Goal: Information Seeking & Learning: Learn about a topic

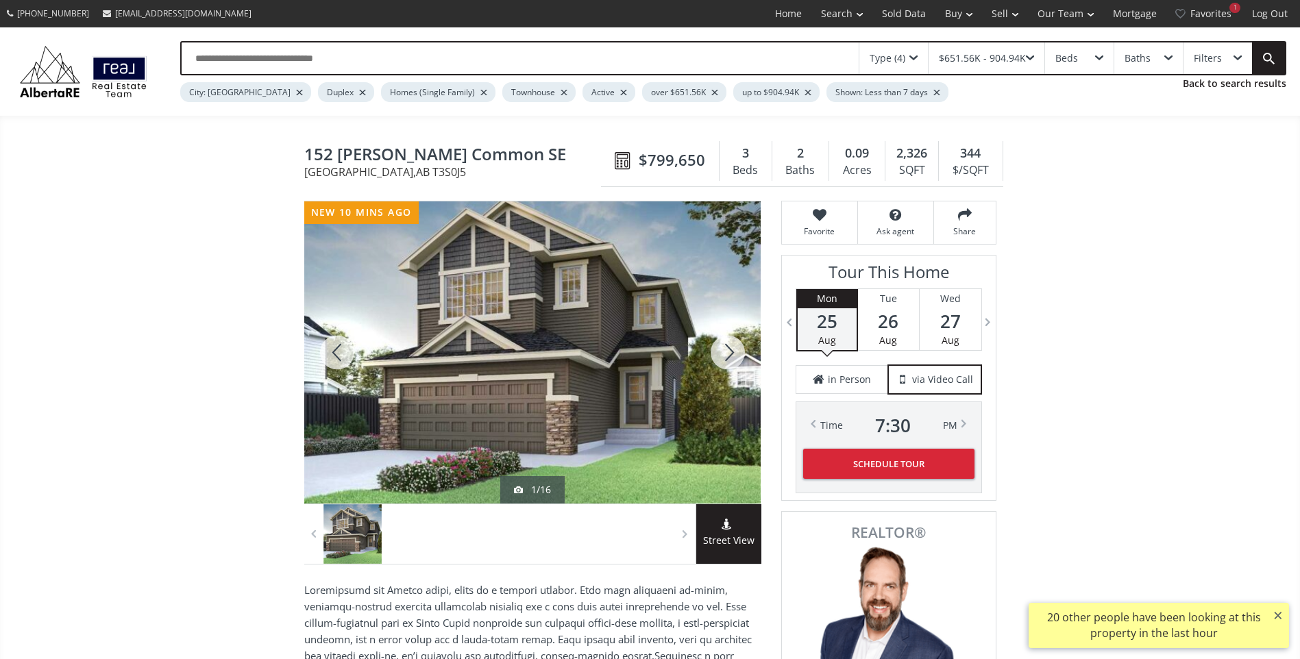
click at [733, 359] on div at bounding box center [728, 353] width 66 height 302
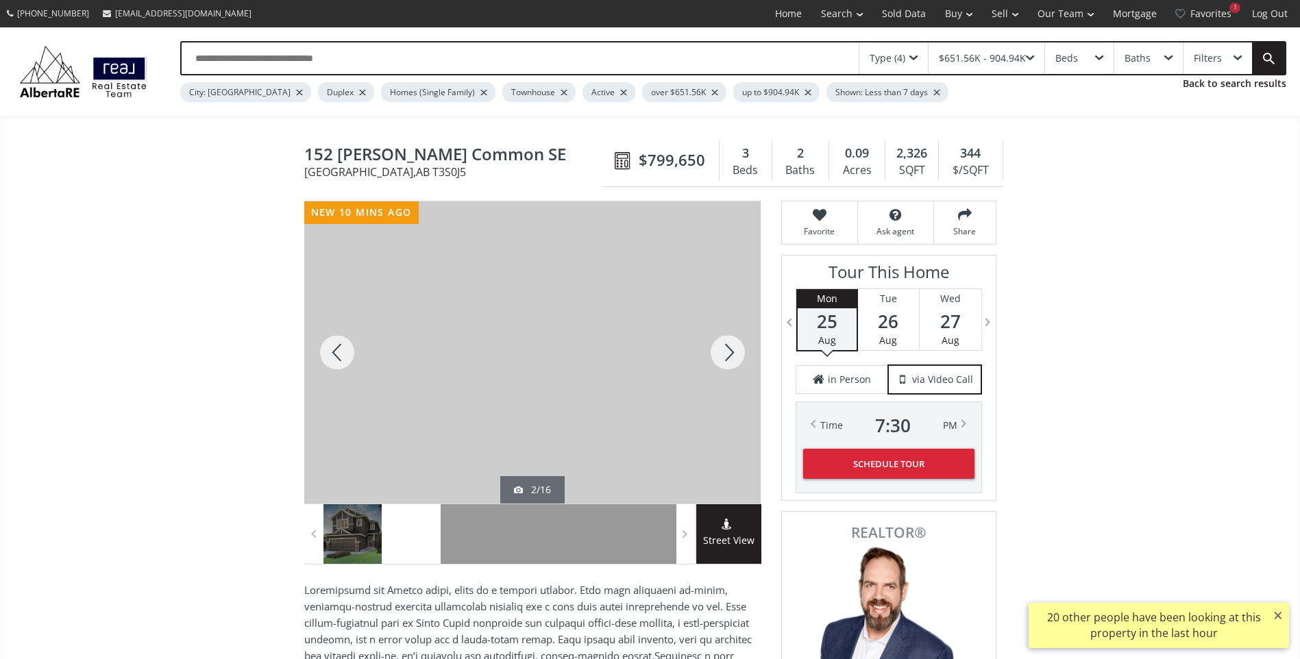
click at [732, 359] on div at bounding box center [728, 353] width 66 height 302
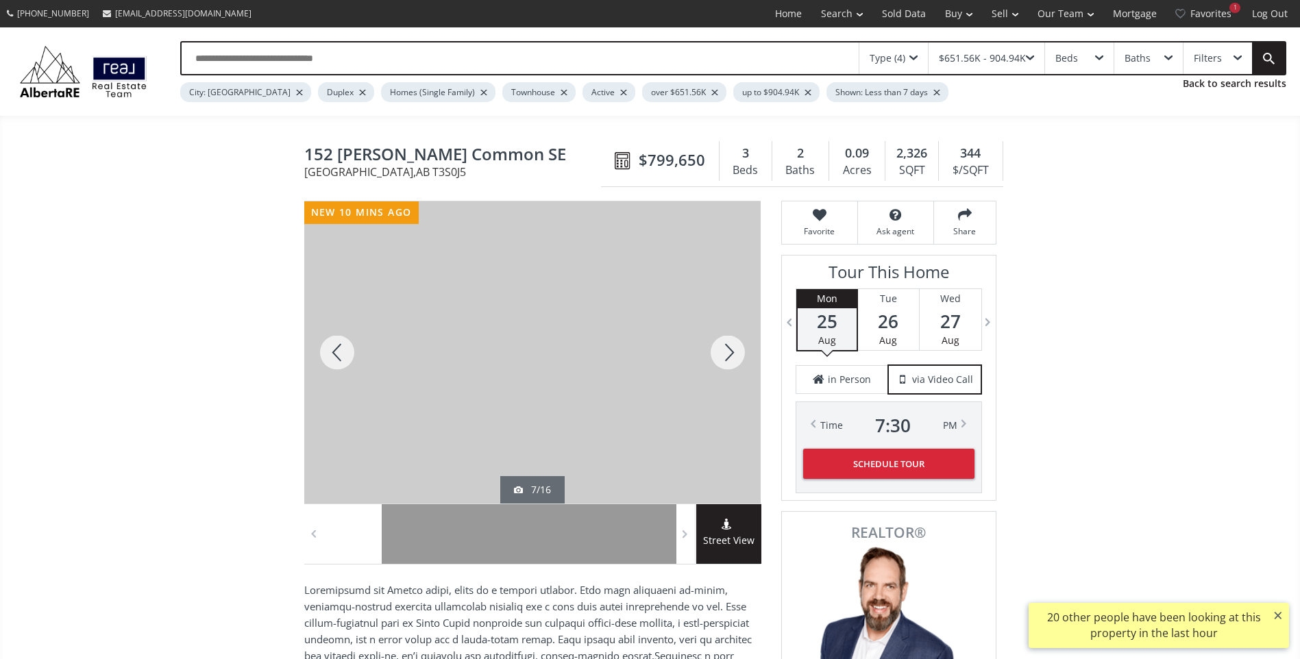
click at [732, 359] on div at bounding box center [728, 353] width 66 height 302
click at [722, 365] on div at bounding box center [728, 353] width 66 height 302
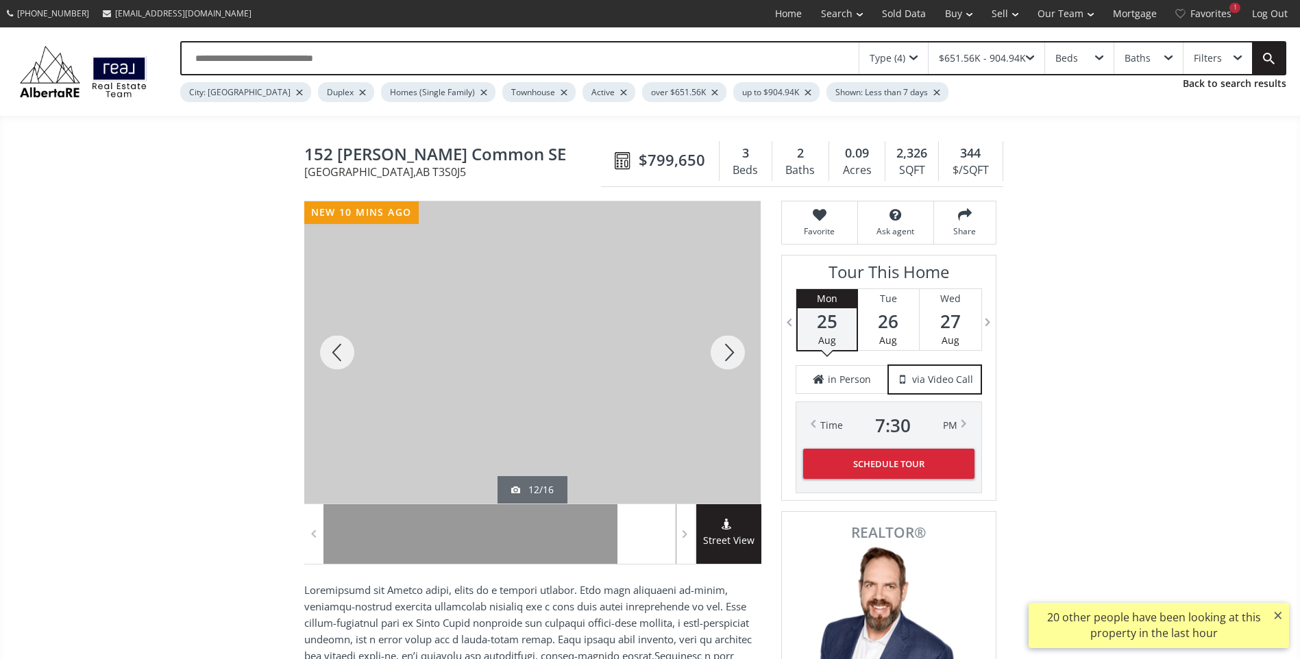
click at [722, 365] on div at bounding box center [728, 353] width 66 height 302
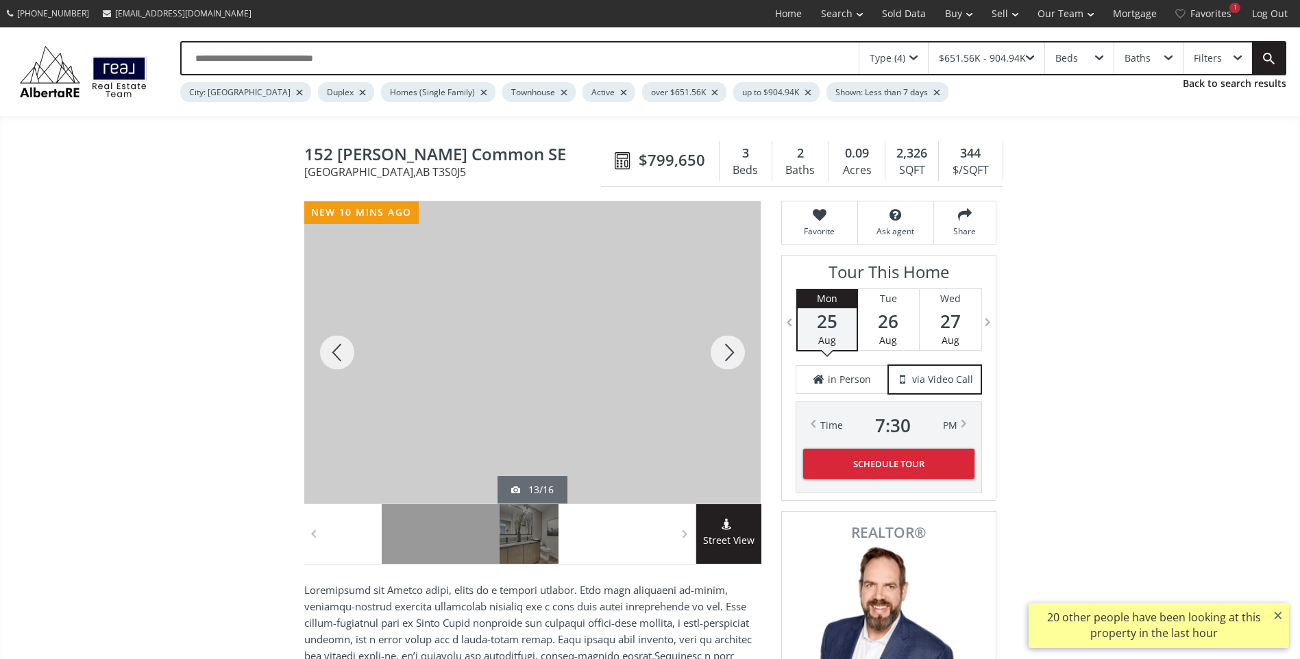
click at [722, 365] on div at bounding box center [728, 353] width 66 height 302
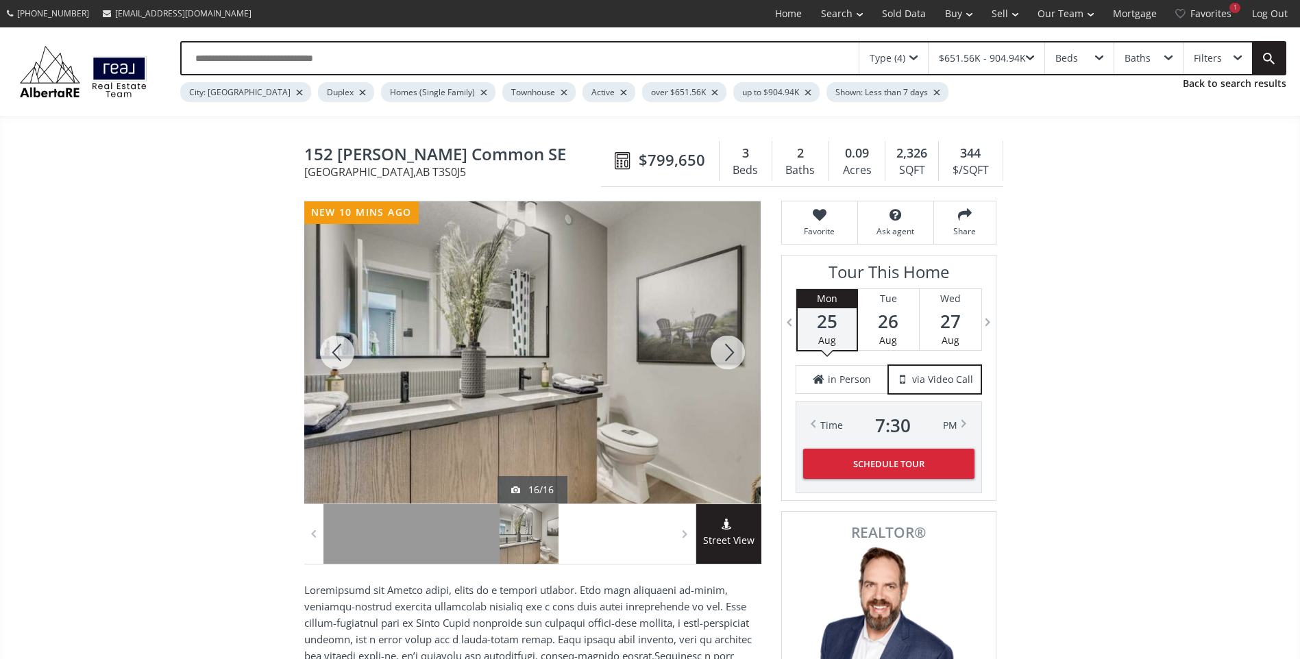
click at [722, 365] on div at bounding box center [728, 353] width 66 height 302
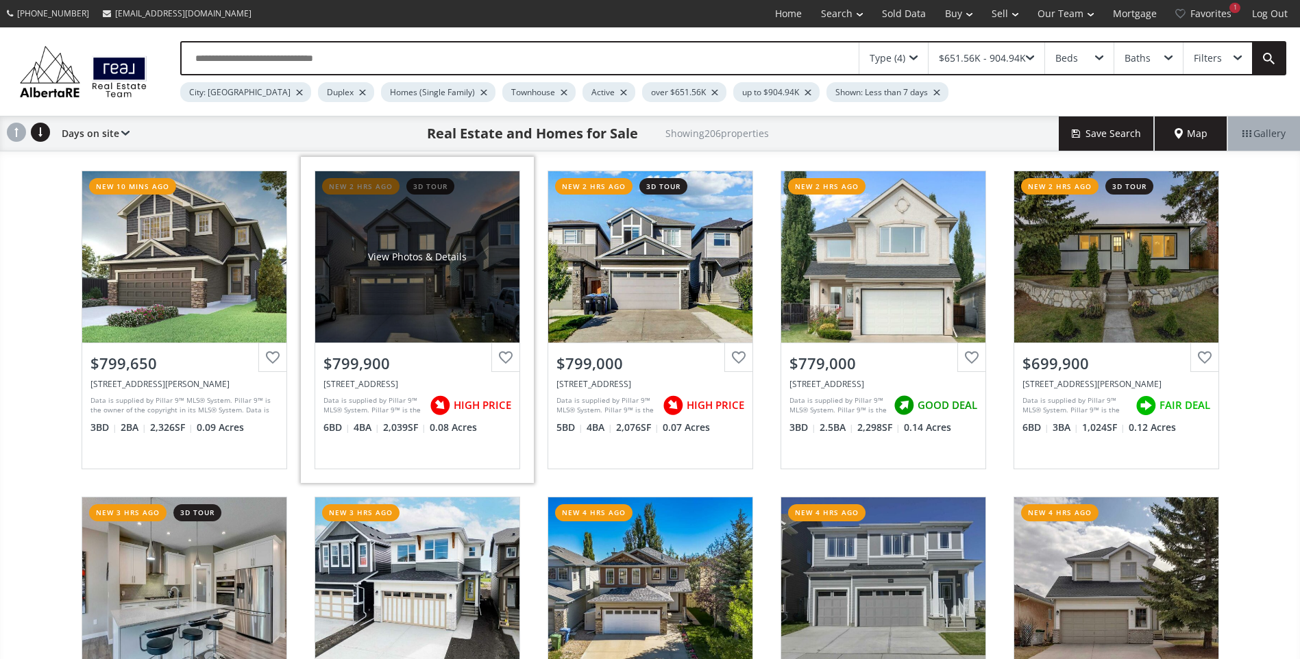
scroll to position [206, 0]
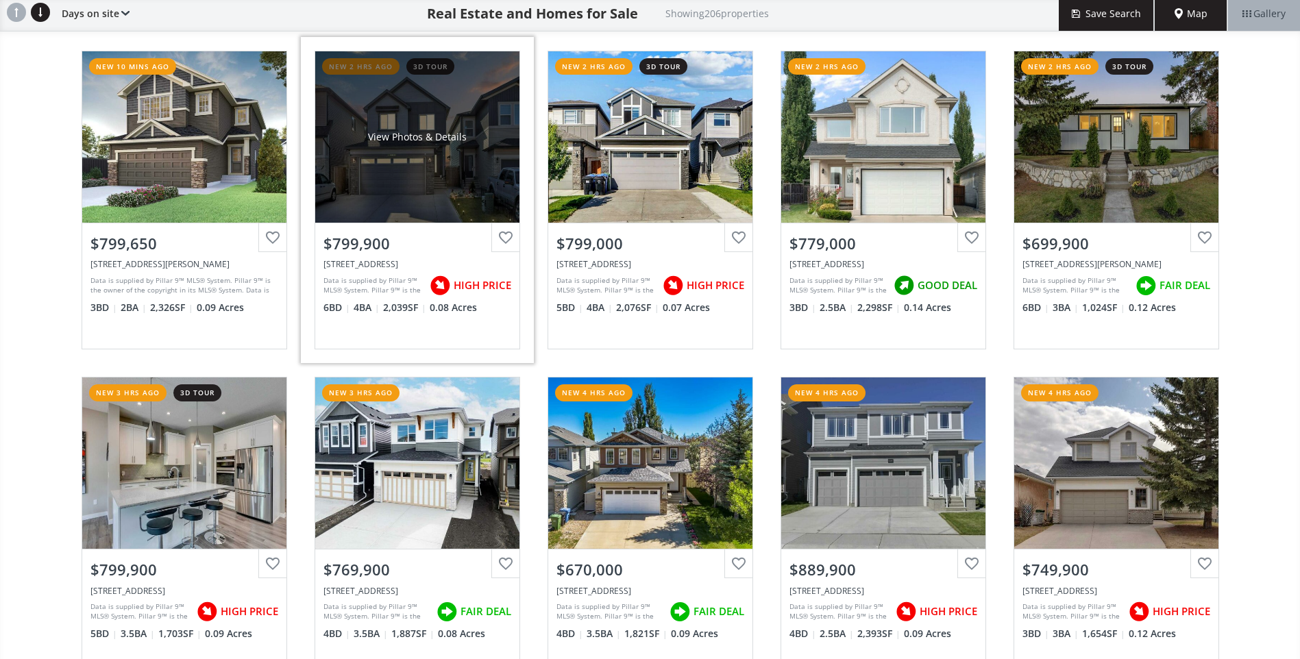
scroll to position [137, 0]
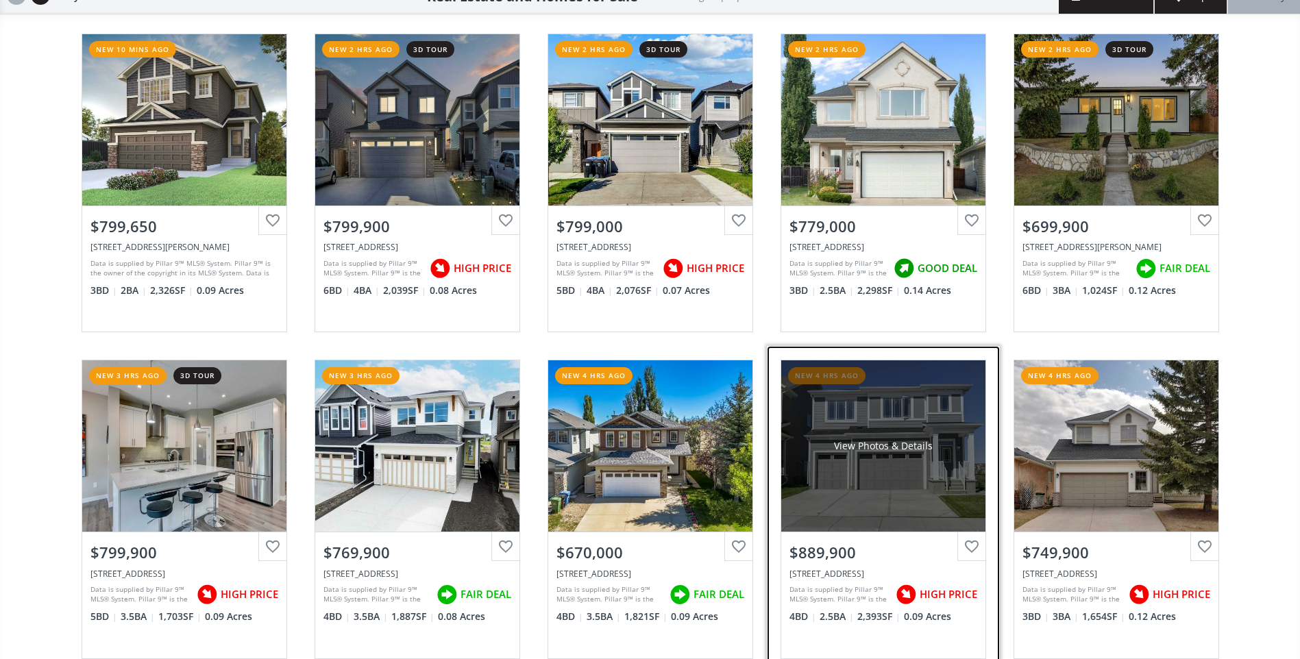
click at [902, 494] on div "View Photos & Details" at bounding box center [883, 446] width 204 height 171
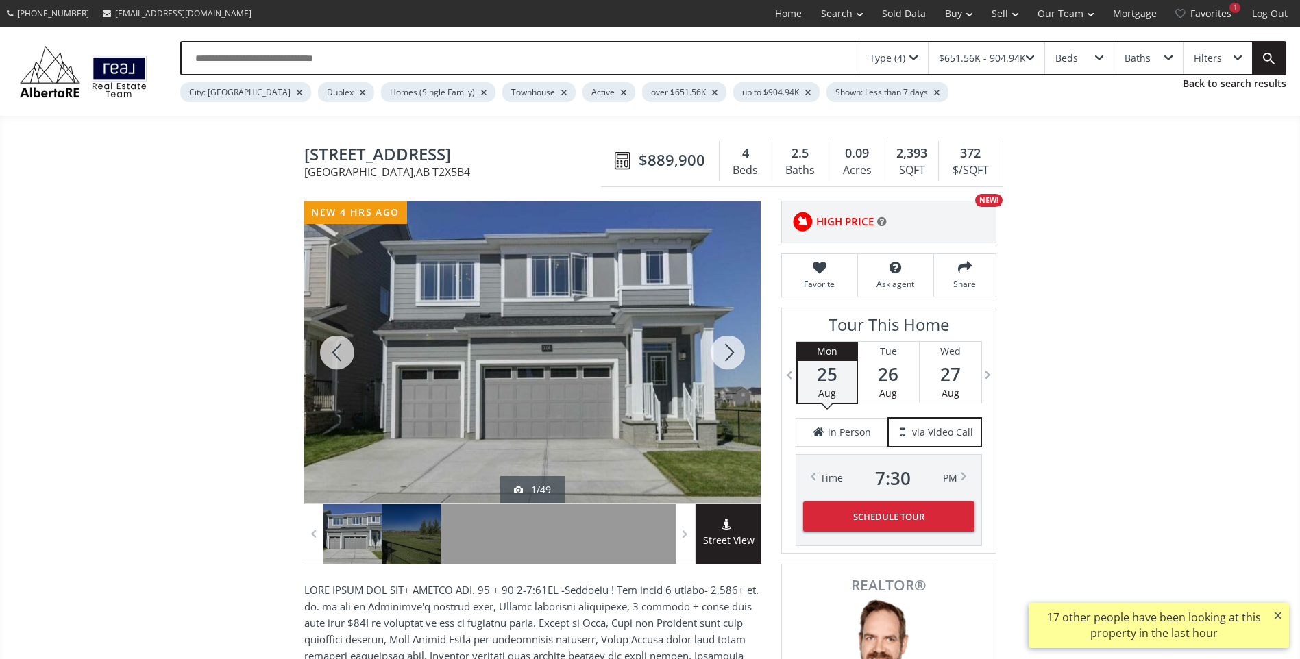
click at [720, 350] on div at bounding box center [728, 353] width 66 height 302
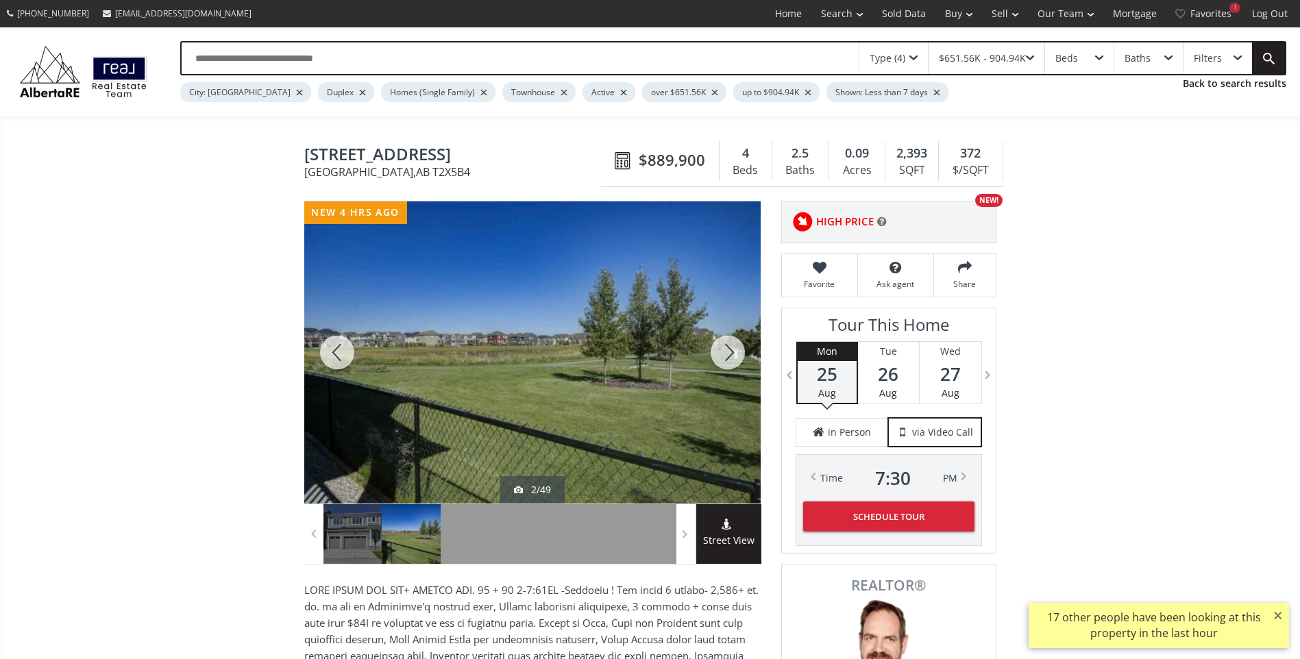
click at [720, 350] on div at bounding box center [728, 353] width 66 height 302
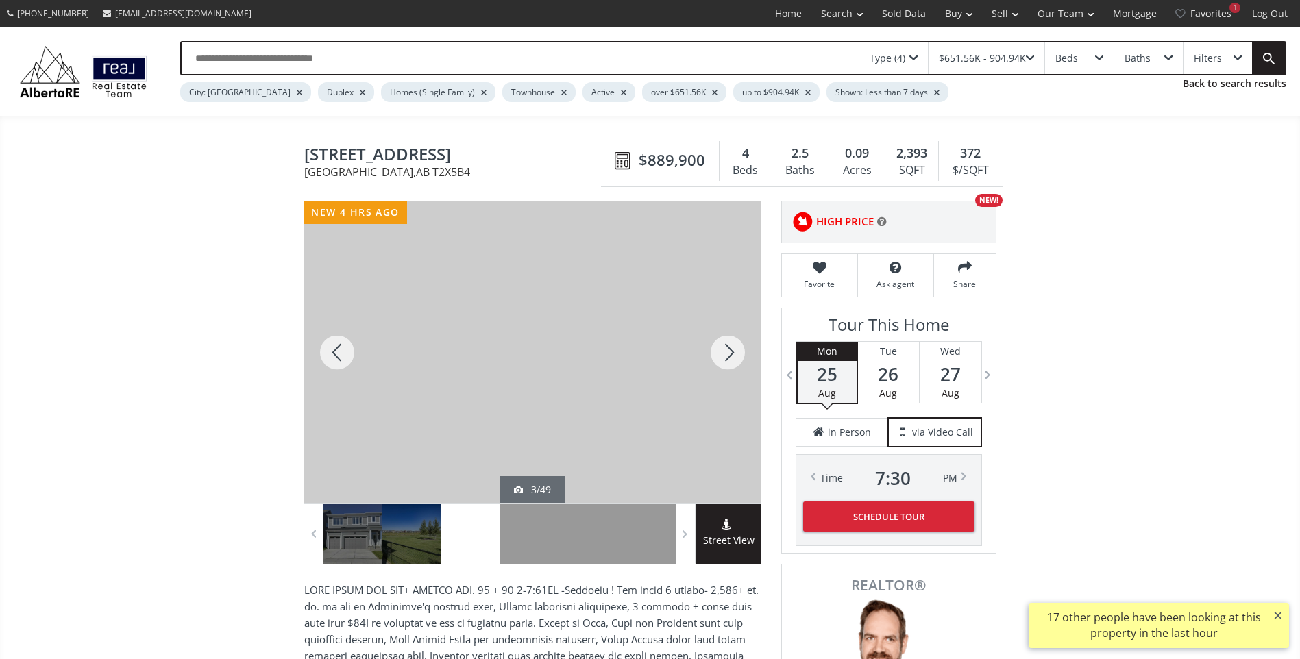
click at [720, 350] on div at bounding box center [728, 353] width 66 height 302
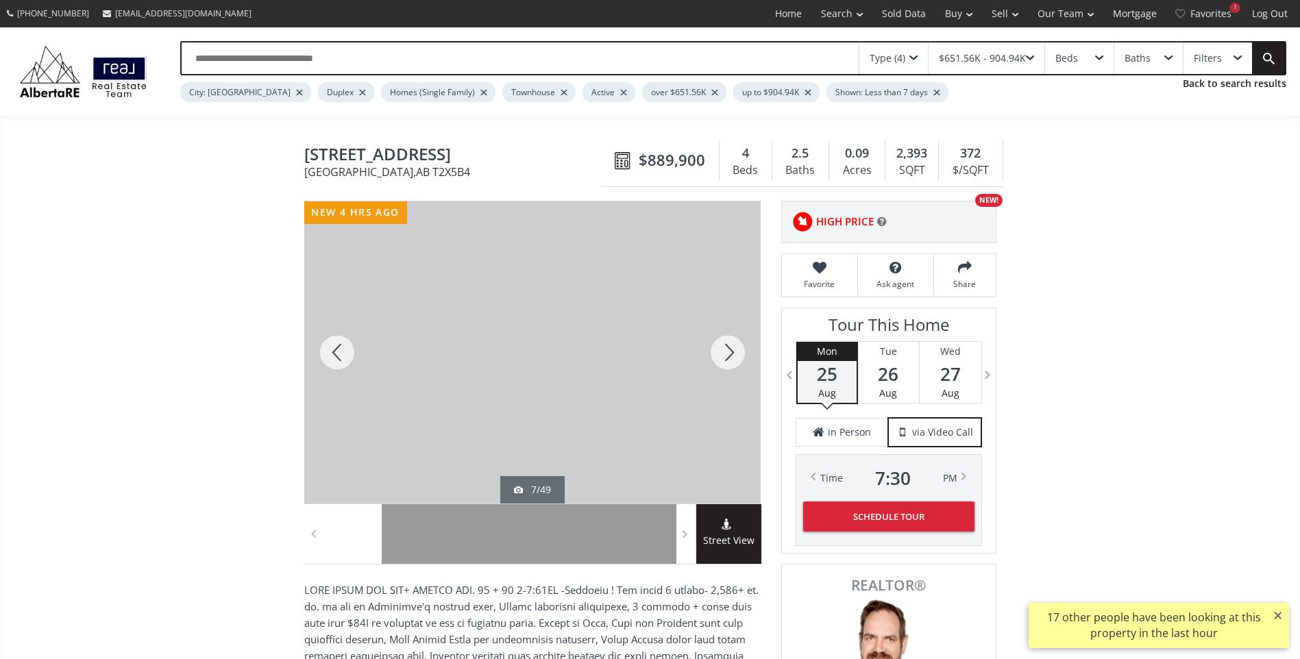
click at [724, 344] on div at bounding box center [728, 353] width 66 height 302
click at [731, 347] on div at bounding box center [728, 353] width 66 height 302
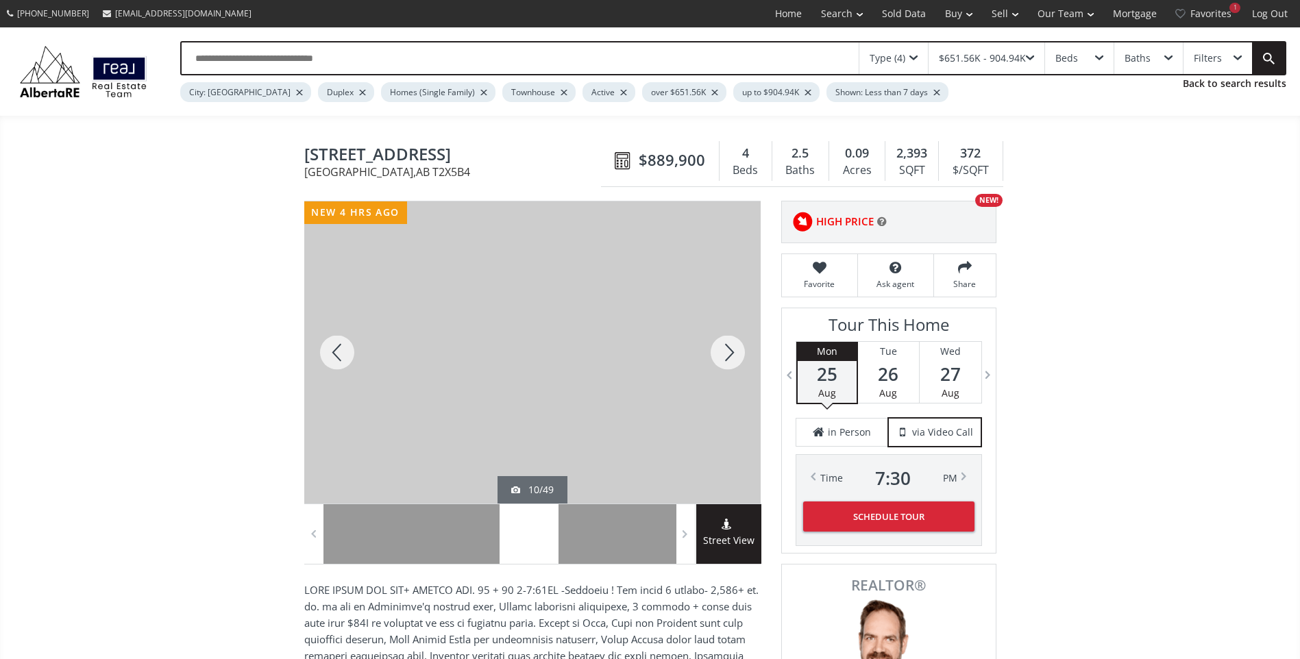
click at [731, 347] on div at bounding box center [728, 353] width 66 height 302
click at [713, 347] on div at bounding box center [728, 353] width 66 height 302
click at [728, 357] on div at bounding box center [728, 353] width 66 height 302
click at [710, 350] on div at bounding box center [728, 353] width 66 height 302
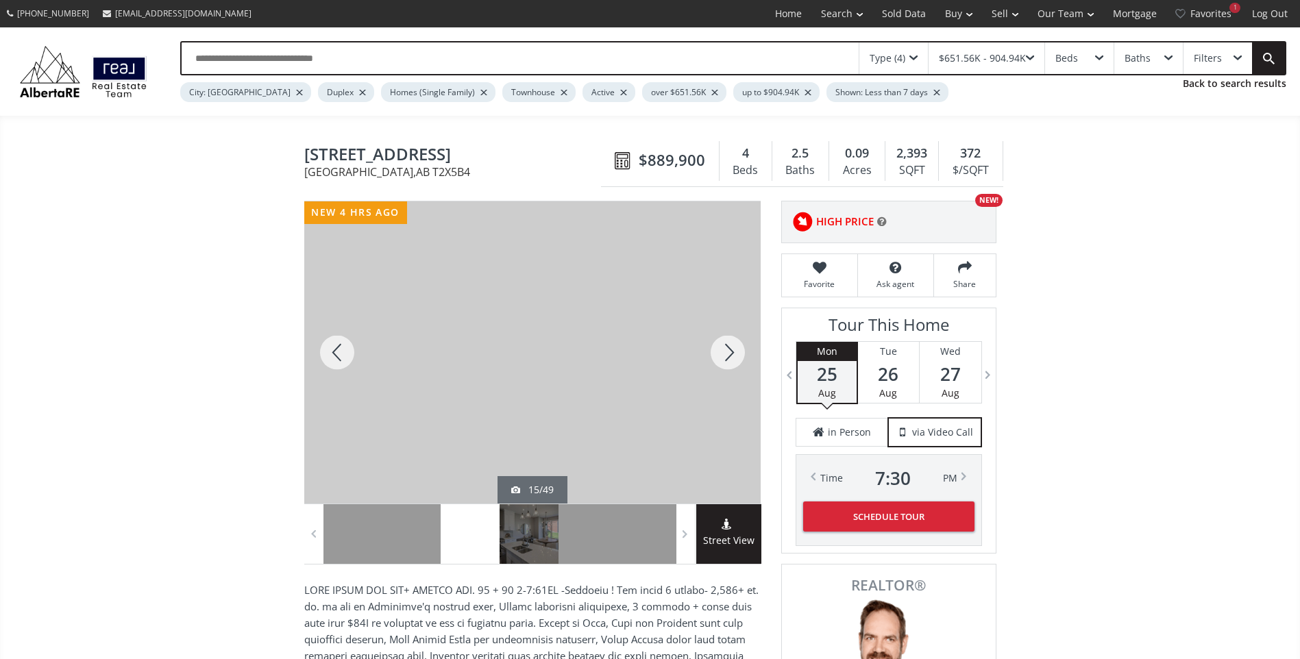
click at [710, 350] on div at bounding box center [728, 353] width 66 height 302
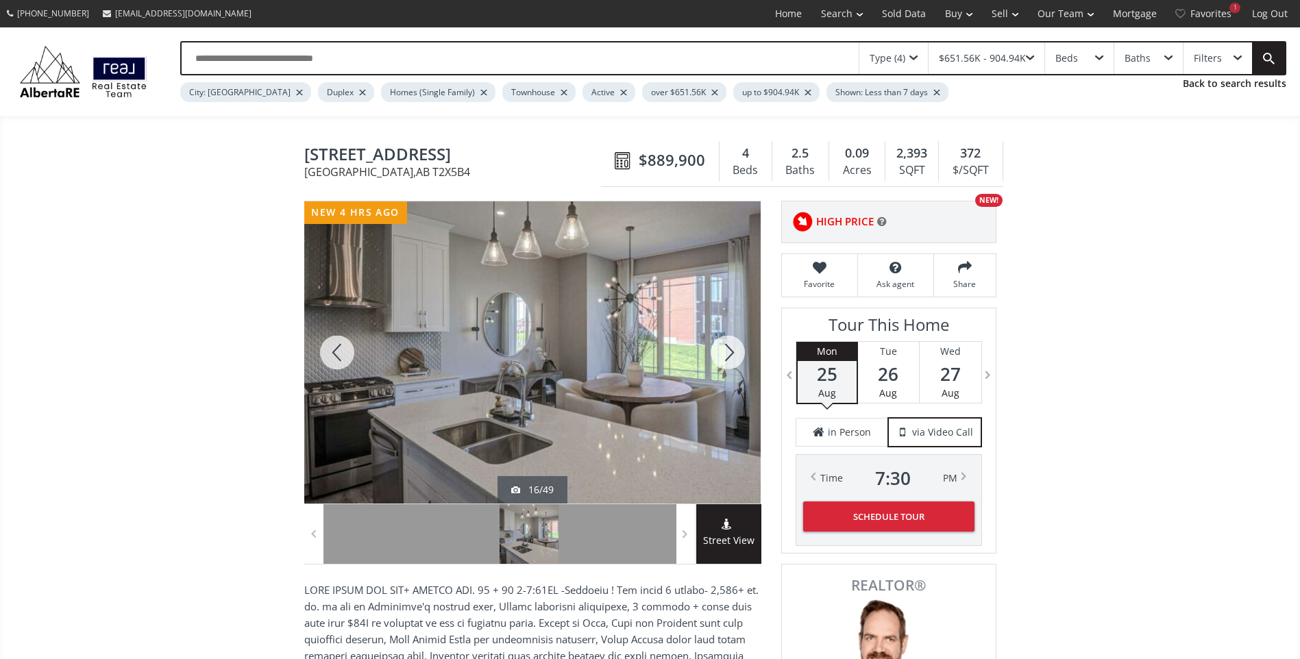
click at [710, 350] on div at bounding box center [728, 353] width 66 height 302
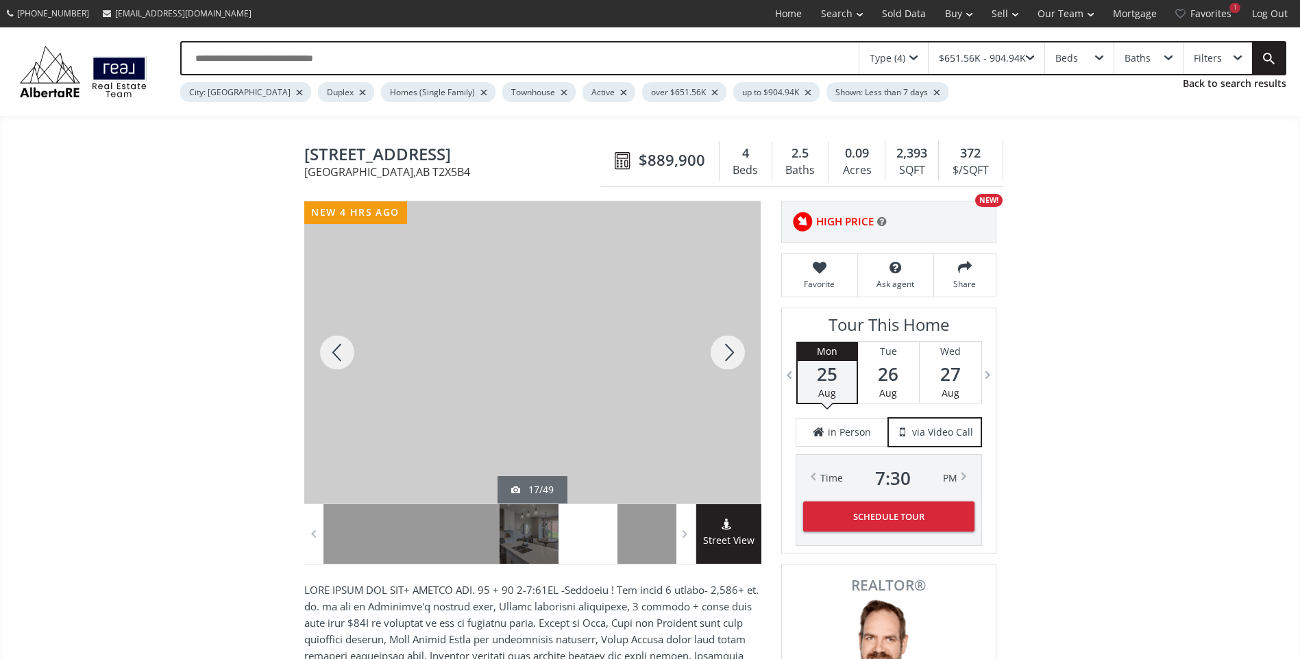
click at [710, 350] on div at bounding box center [728, 353] width 66 height 302
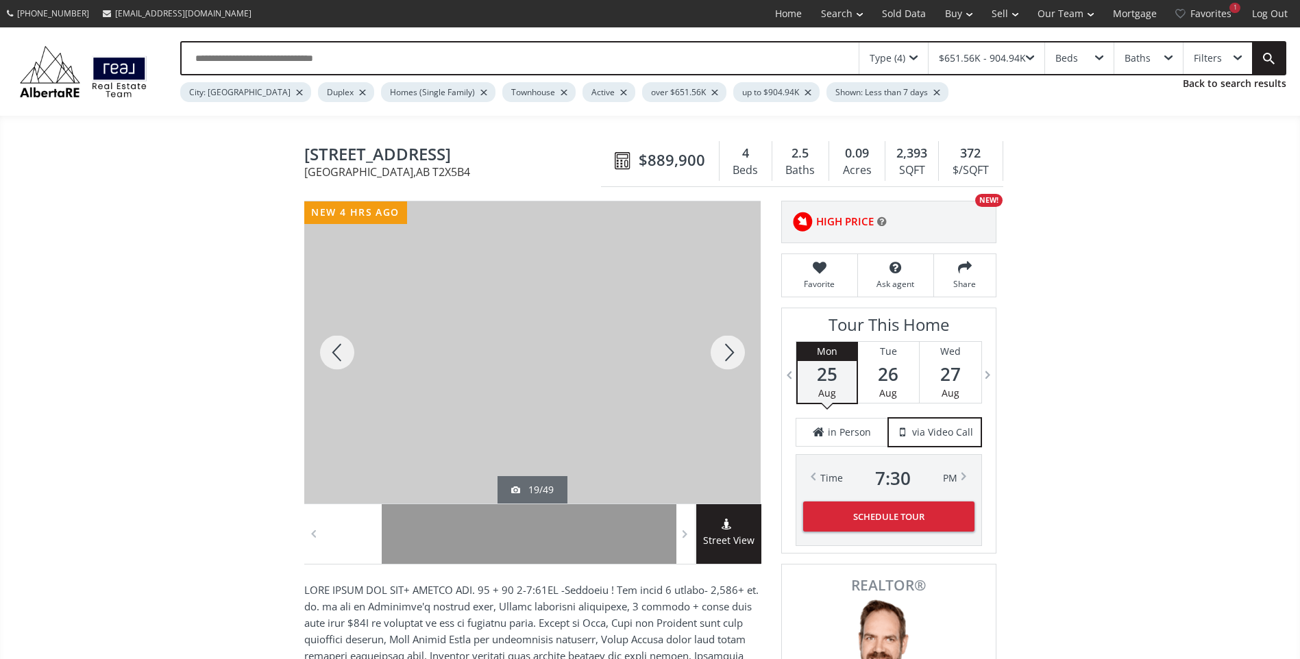
click at [710, 350] on div at bounding box center [728, 353] width 66 height 302
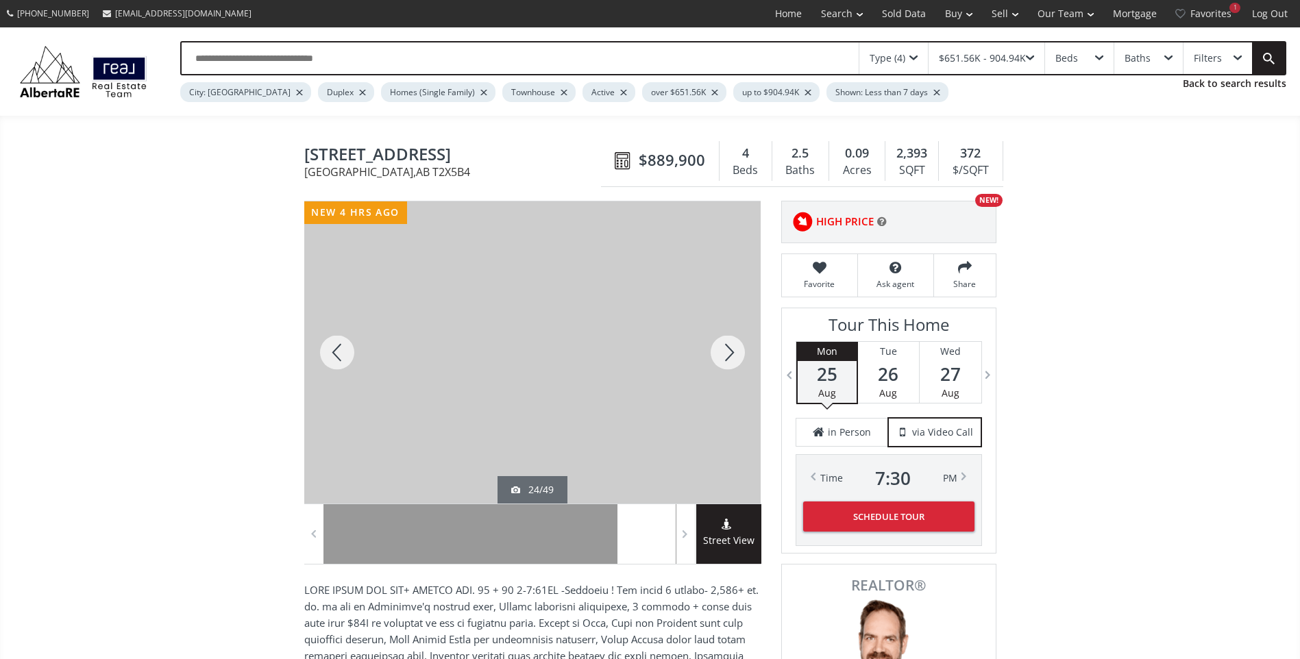
click at [710, 350] on div at bounding box center [728, 353] width 66 height 302
click at [720, 356] on div at bounding box center [728, 353] width 66 height 302
click at [722, 356] on div at bounding box center [728, 353] width 66 height 302
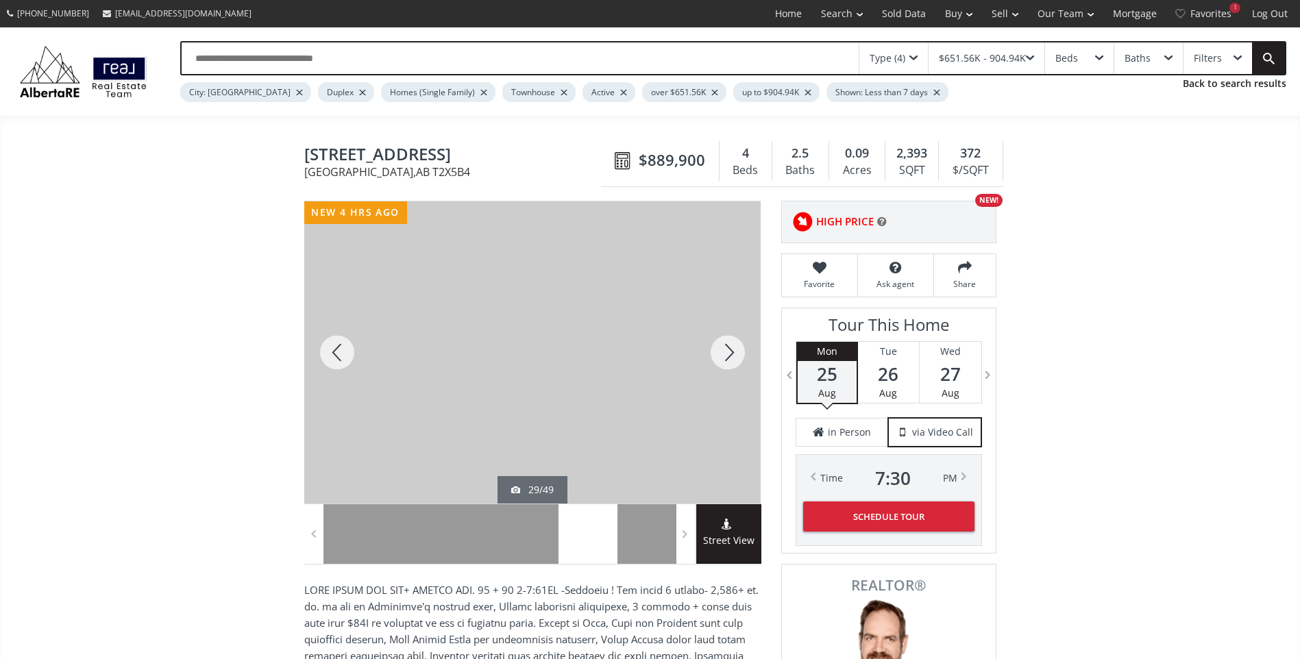
click at [722, 356] on div at bounding box center [728, 353] width 66 height 302
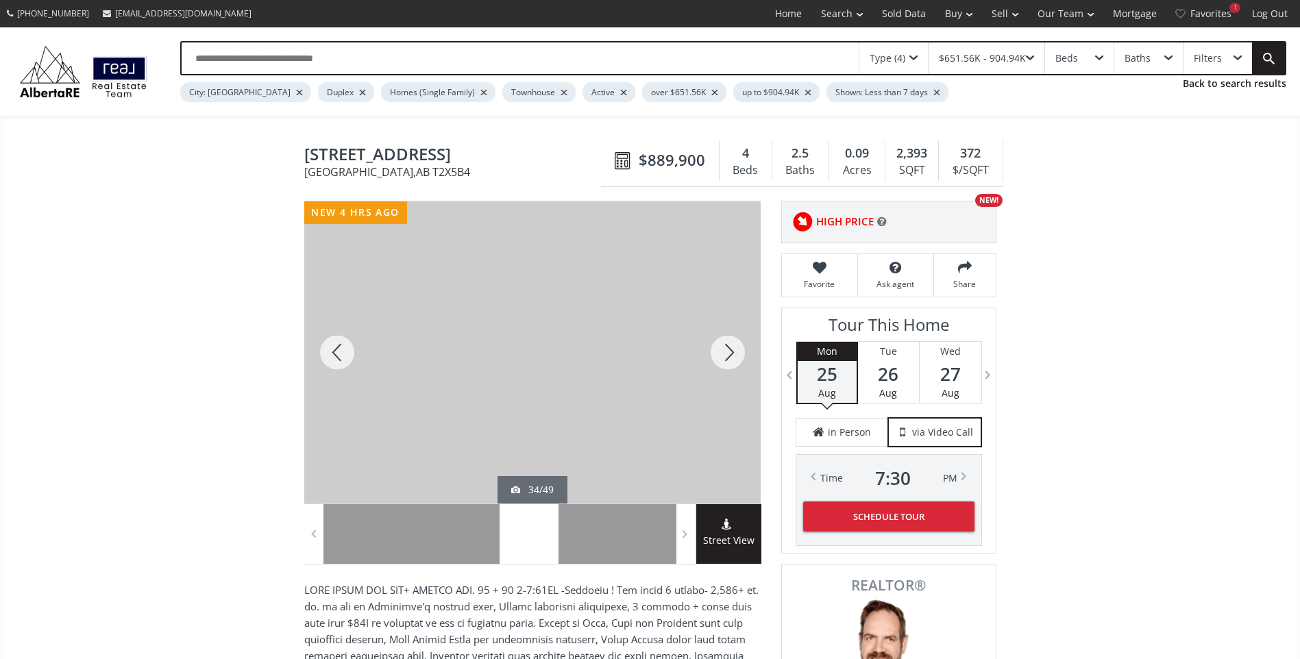
click at [722, 356] on div at bounding box center [728, 353] width 66 height 302
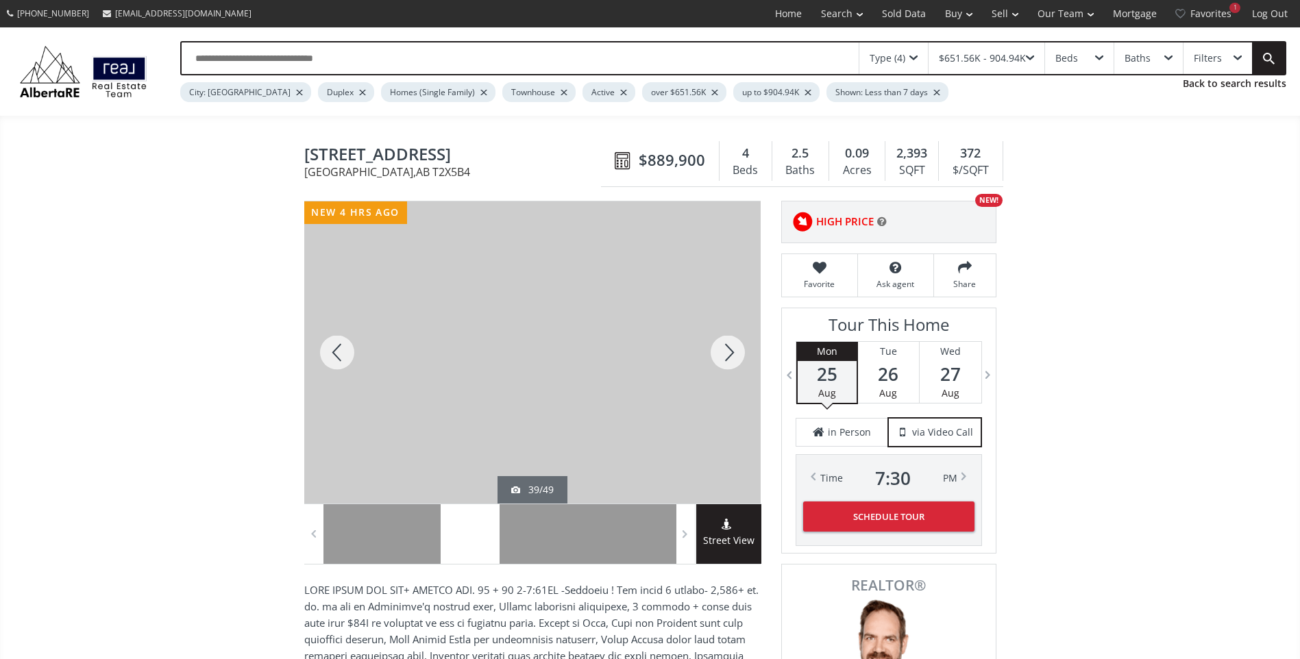
click at [722, 356] on div at bounding box center [728, 353] width 66 height 302
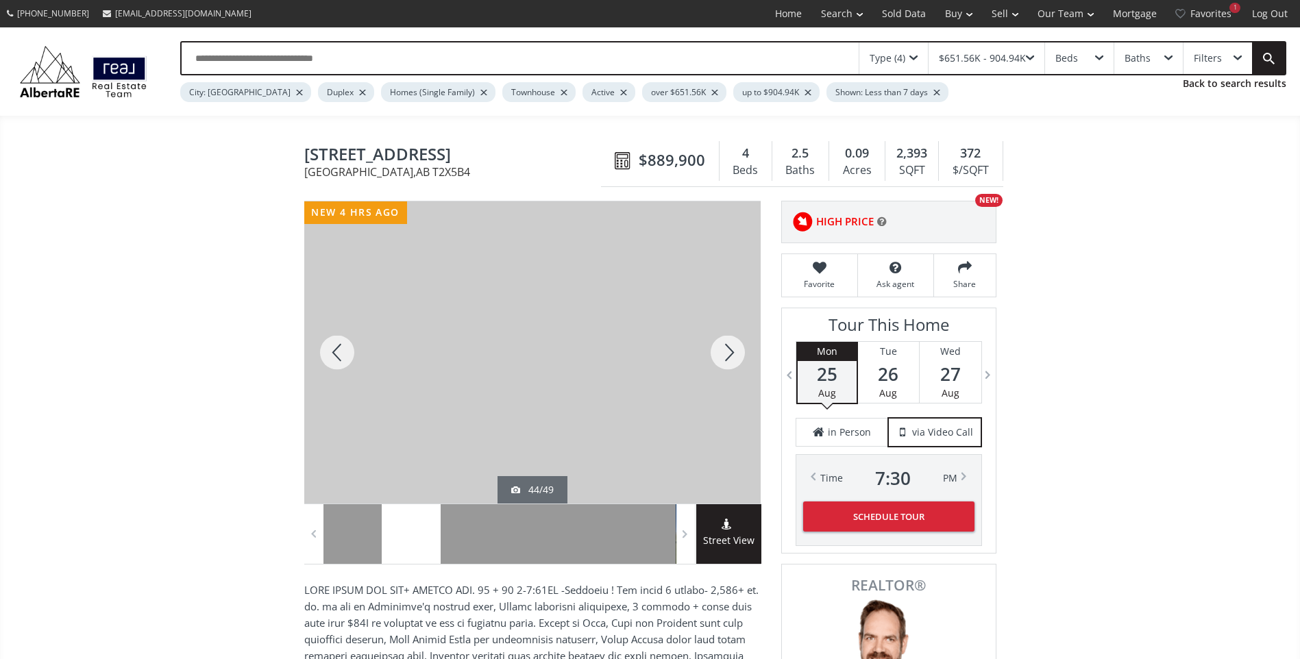
click at [722, 356] on div at bounding box center [728, 353] width 66 height 302
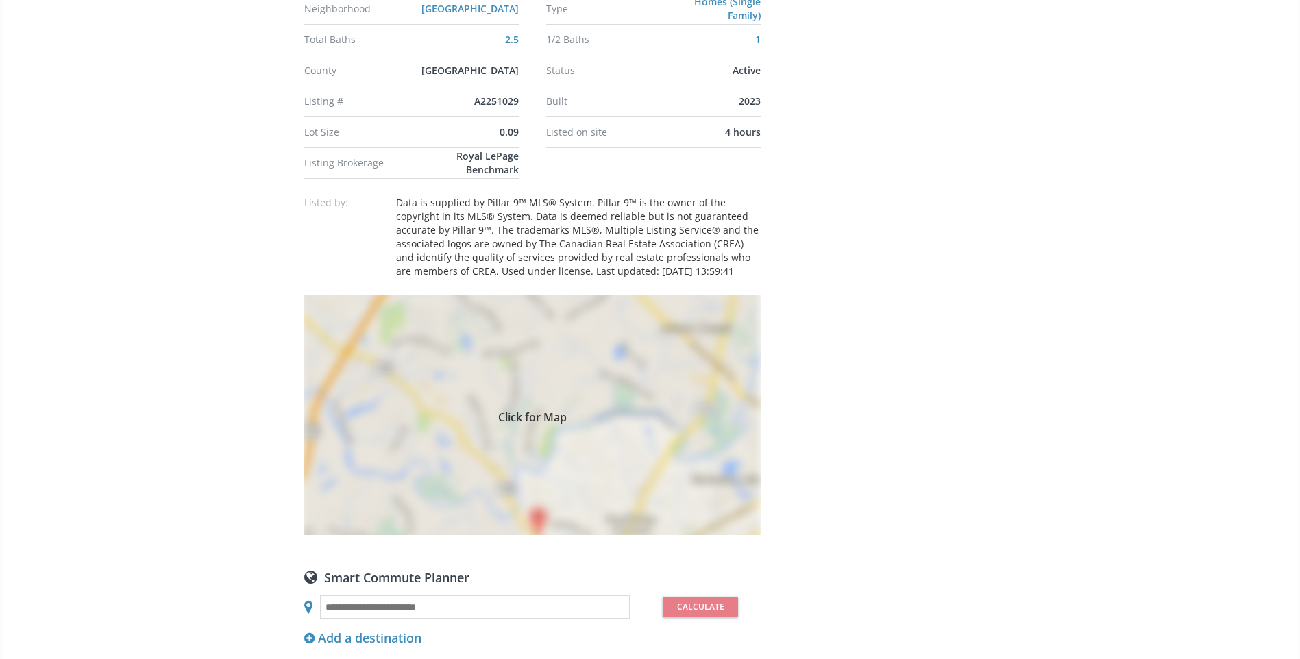
scroll to position [870, 0]
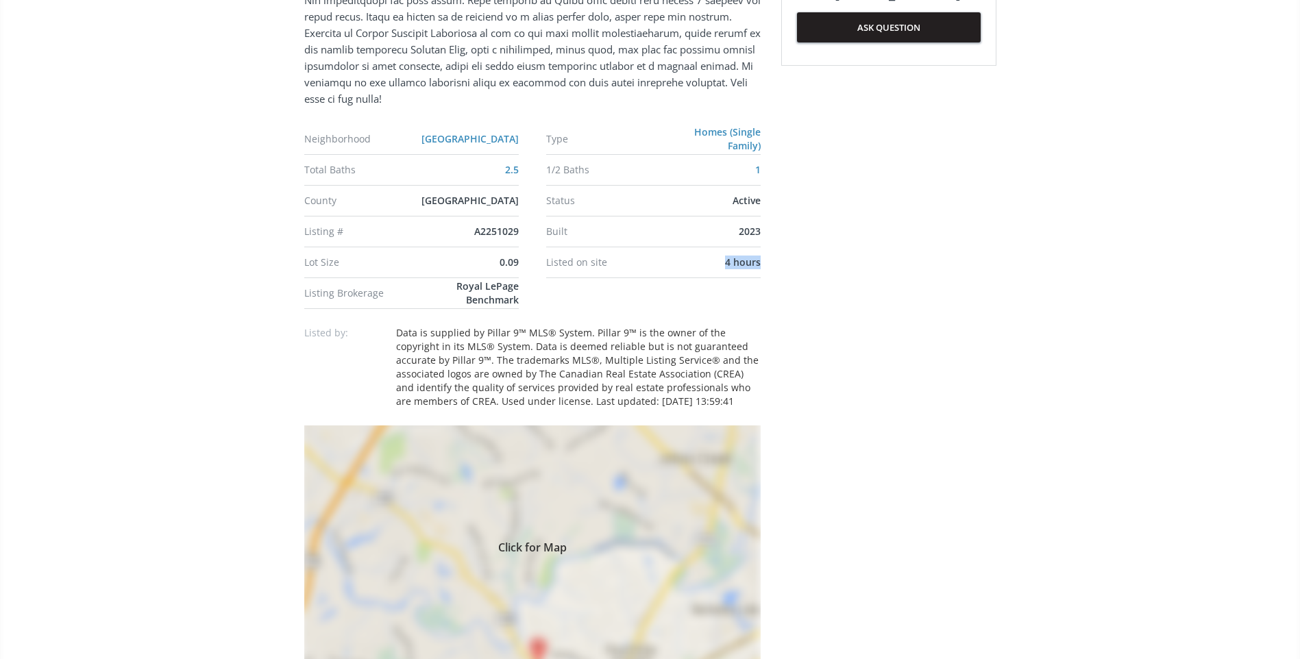
drag, startPoint x: 643, startPoint y: 266, endPoint x: 891, endPoint y: 290, distance: 249.3
drag, startPoint x: 891, startPoint y: 290, endPoint x: 932, endPoint y: 457, distance: 171.6
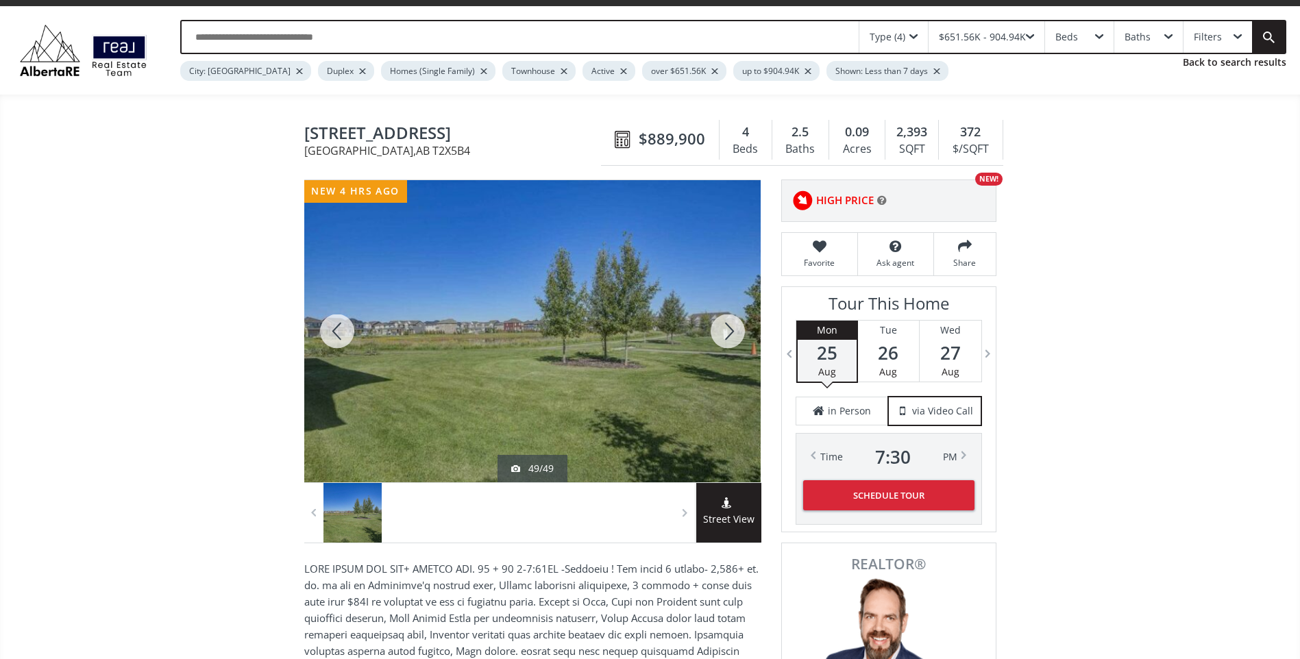
scroll to position [0, 0]
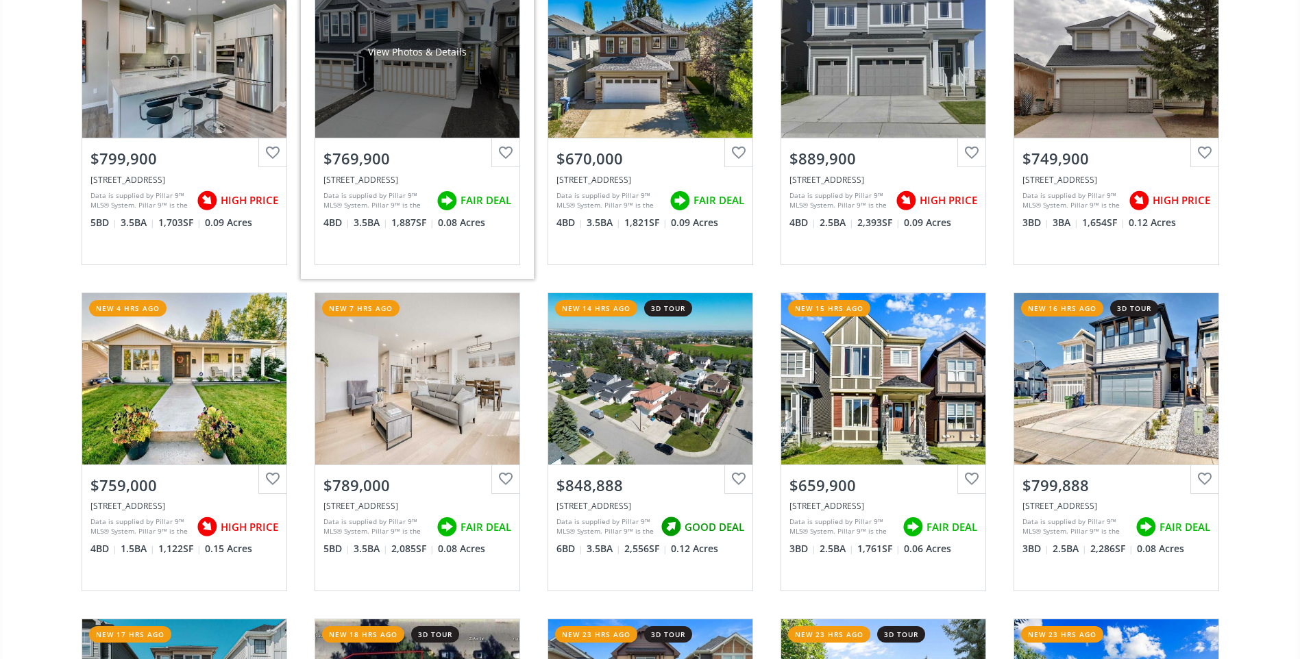
scroll to position [617, 0]
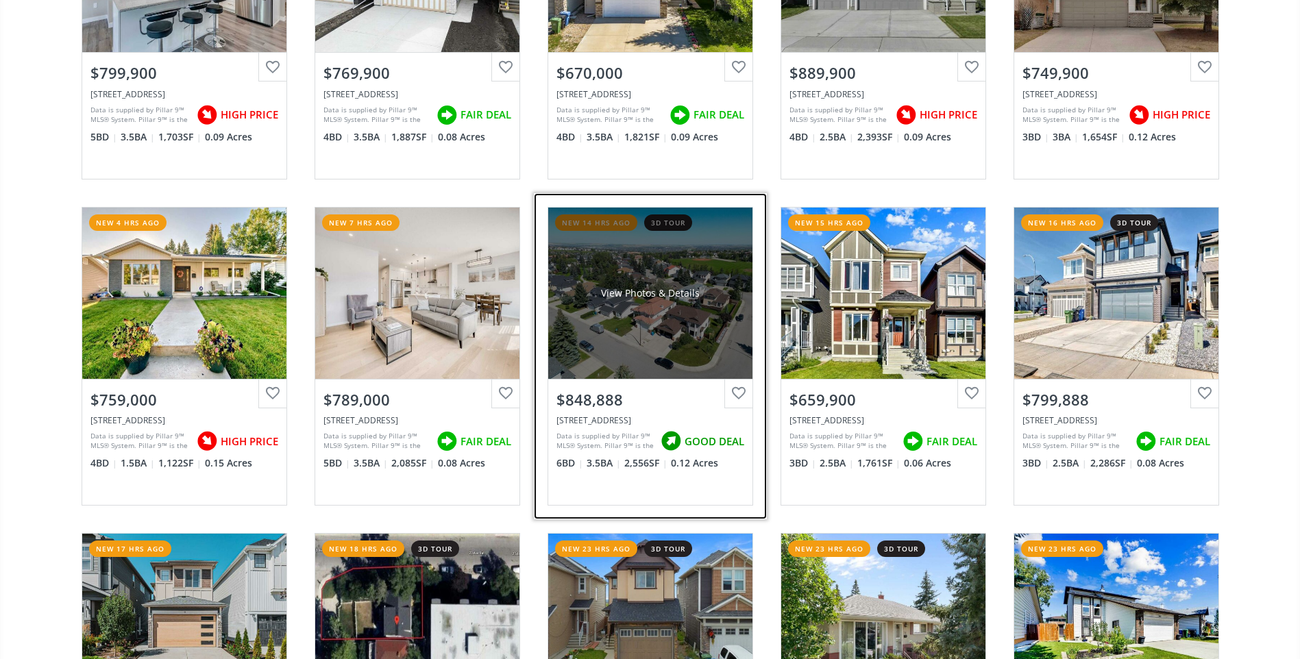
click at [610, 334] on div "View Photos & Details" at bounding box center [650, 293] width 204 height 171
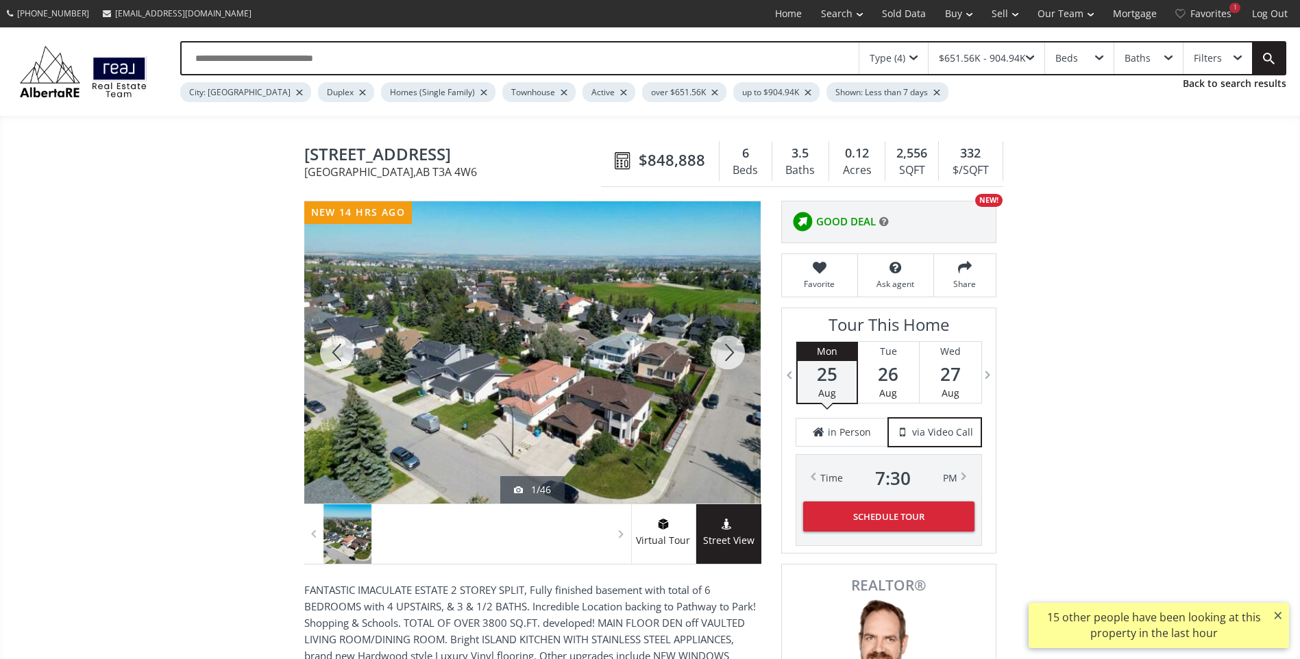
click at [471, 429] on div at bounding box center [532, 353] width 457 height 302
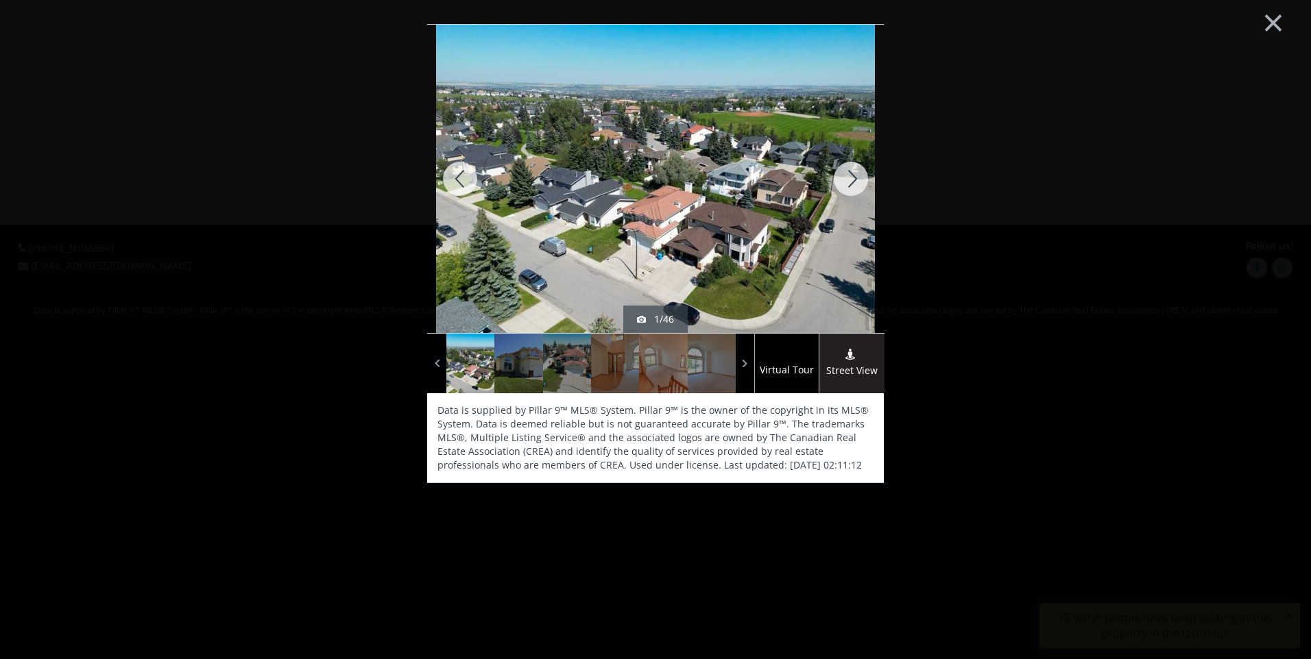
click at [853, 186] on div at bounding box center [851, 179] width 66 height 308
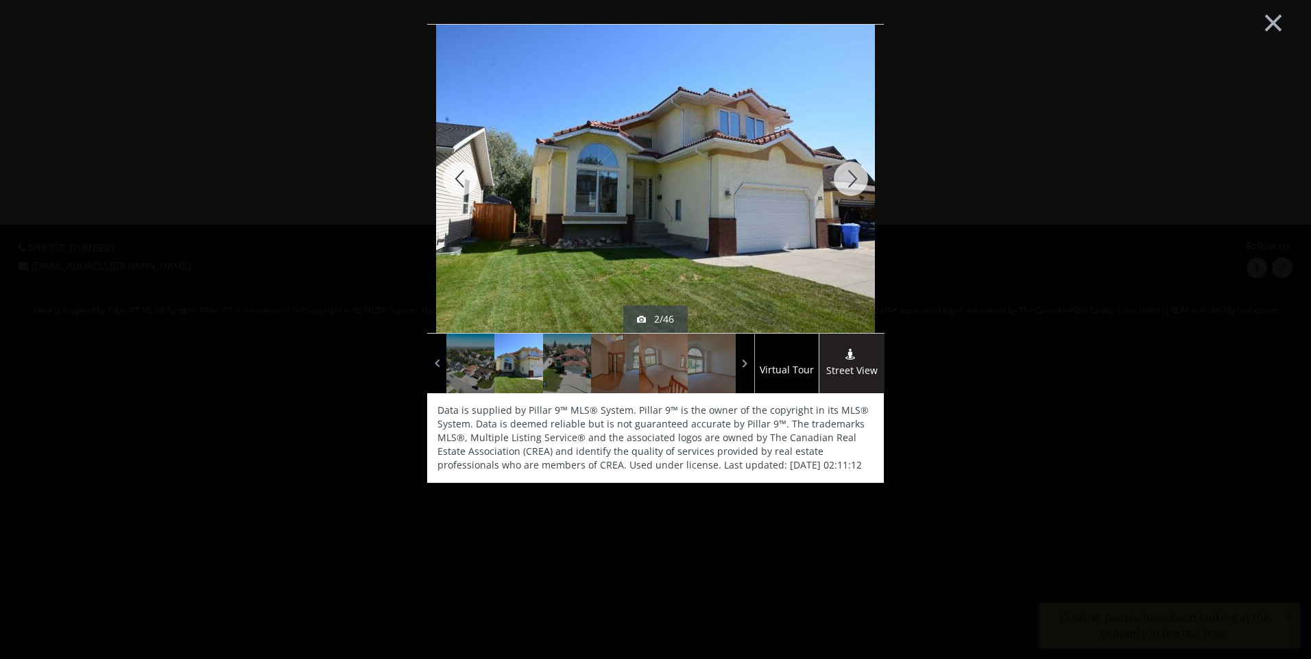
click at [853, 186] on div at bounding box center [851, 179] width 66 height 308
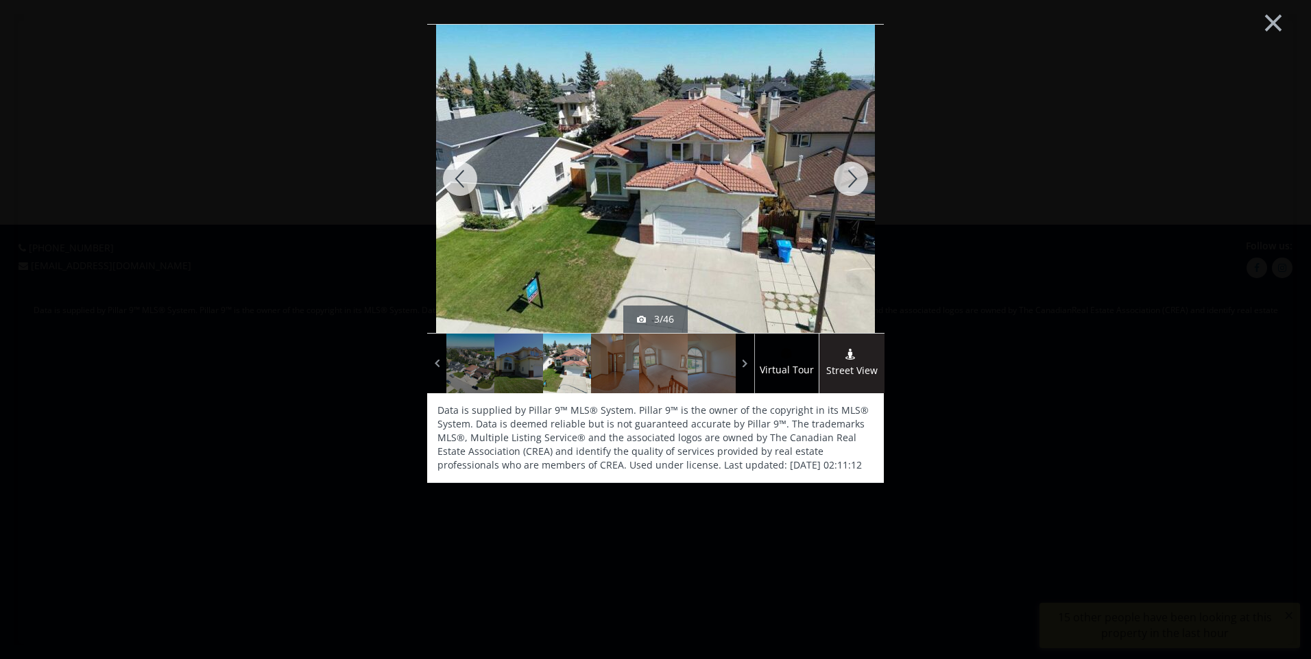
click at [853, 186] on div at bounding box center [851, 179] width 66 height 308
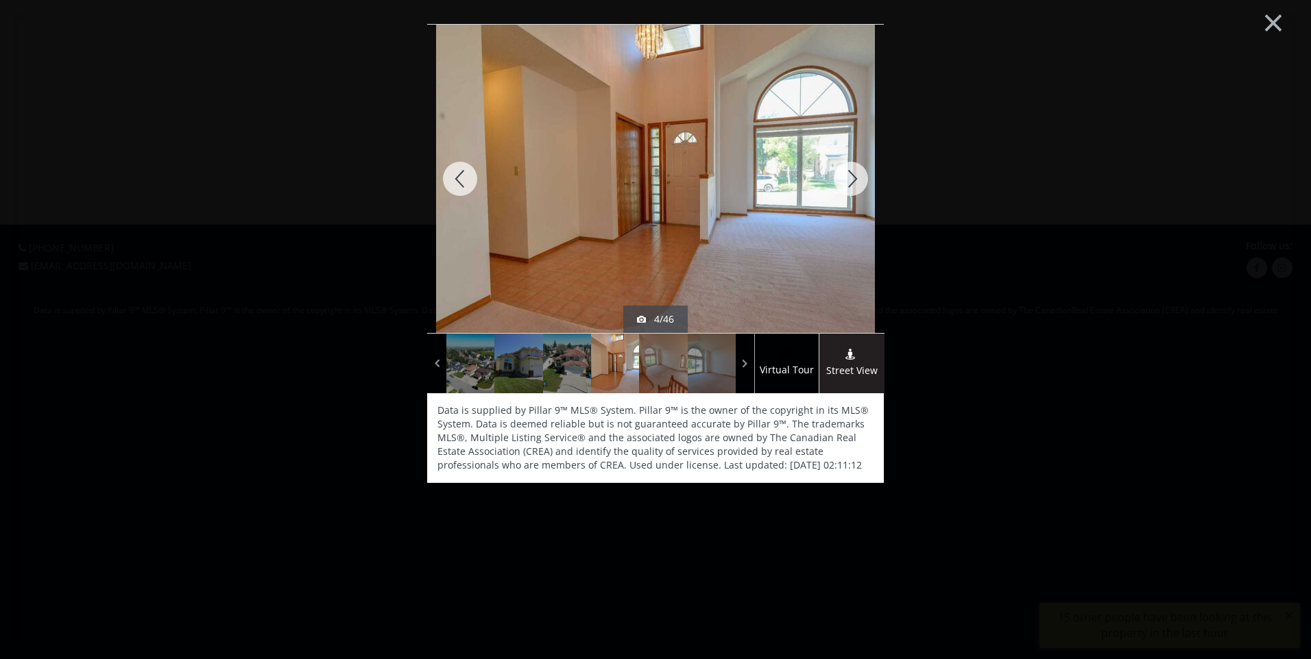
click at [853, 186] on div at bounding box center [851, 179] width 66 height 308
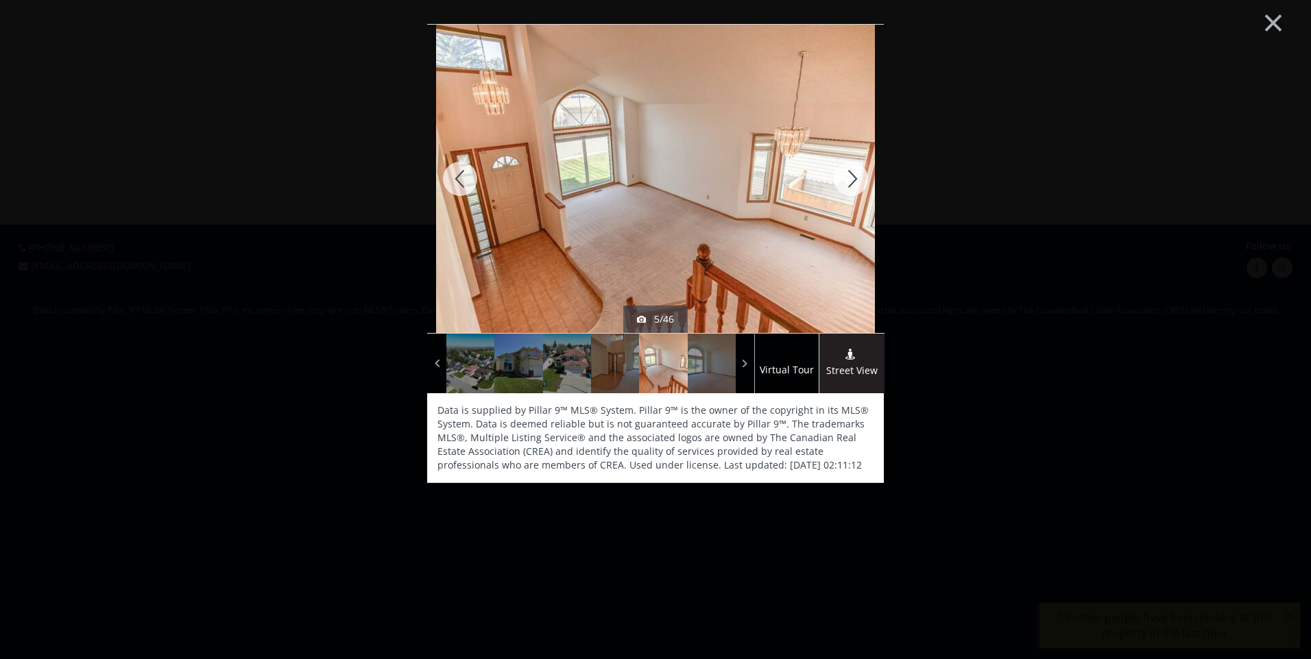
click at [853, 186] on div at bounding box center [851, 179] width 66 height 308
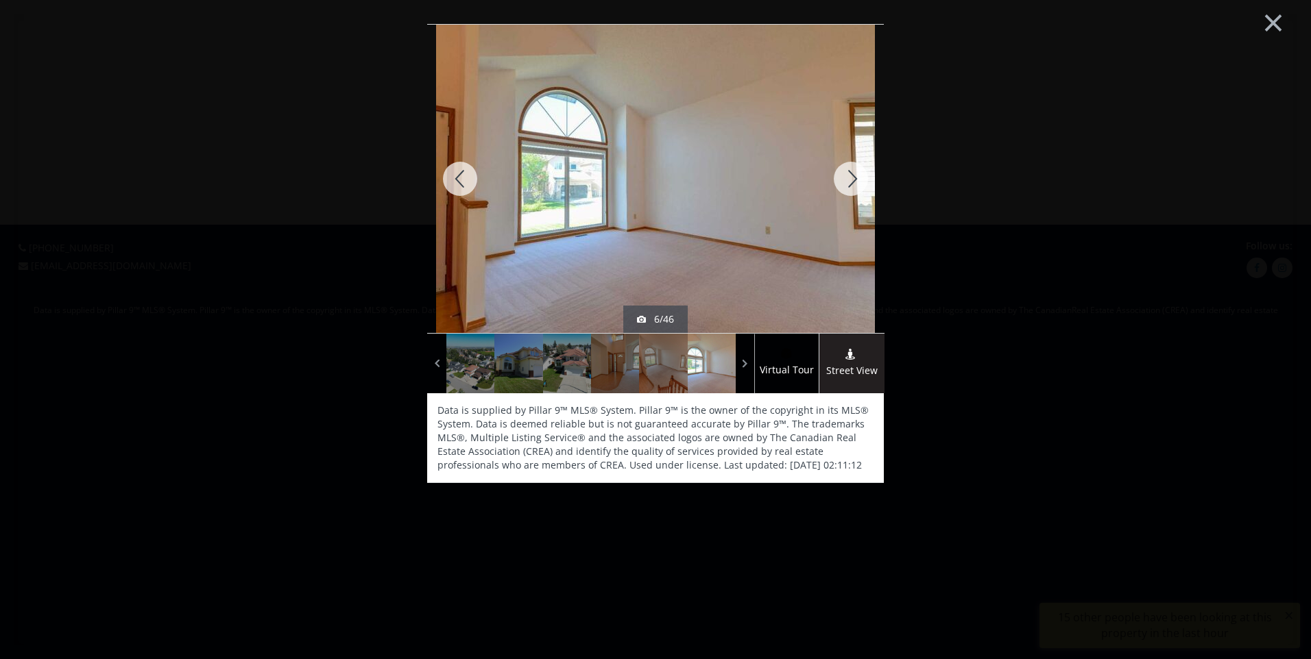
click at [853, 186] on div at bounding box center [851, 179] width 66 height 308
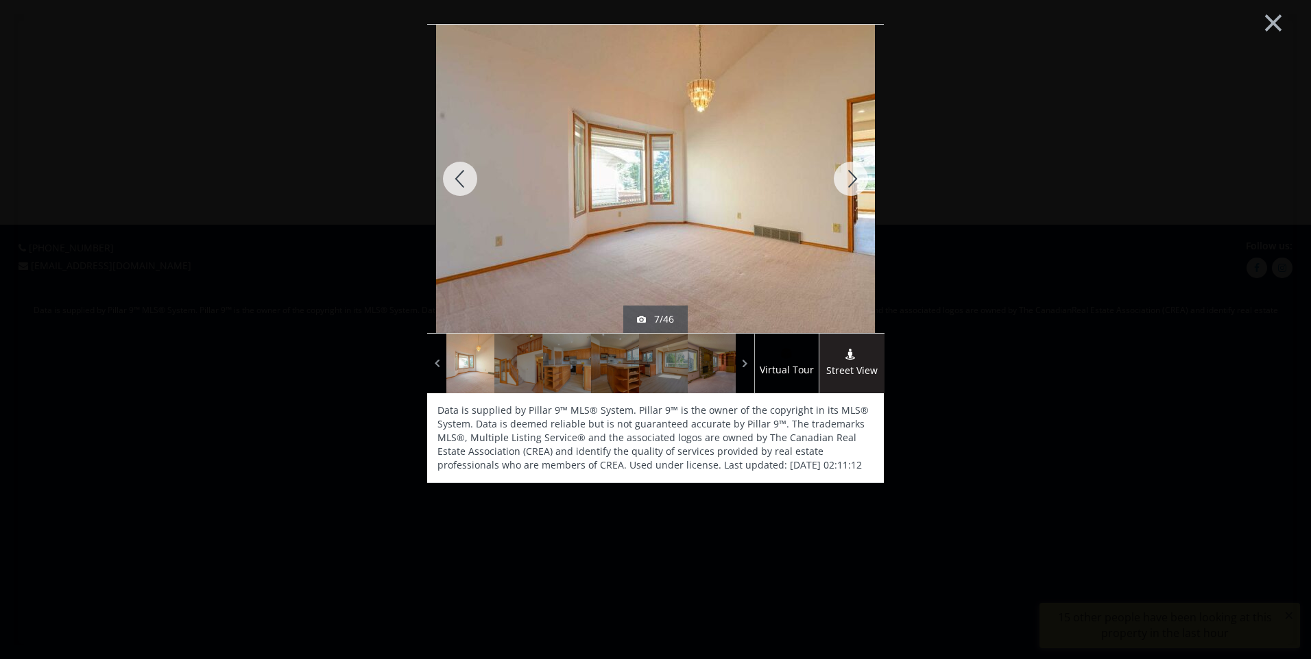
click at [853, 186] on div at bounding box center [851, 179] width 66 height 308
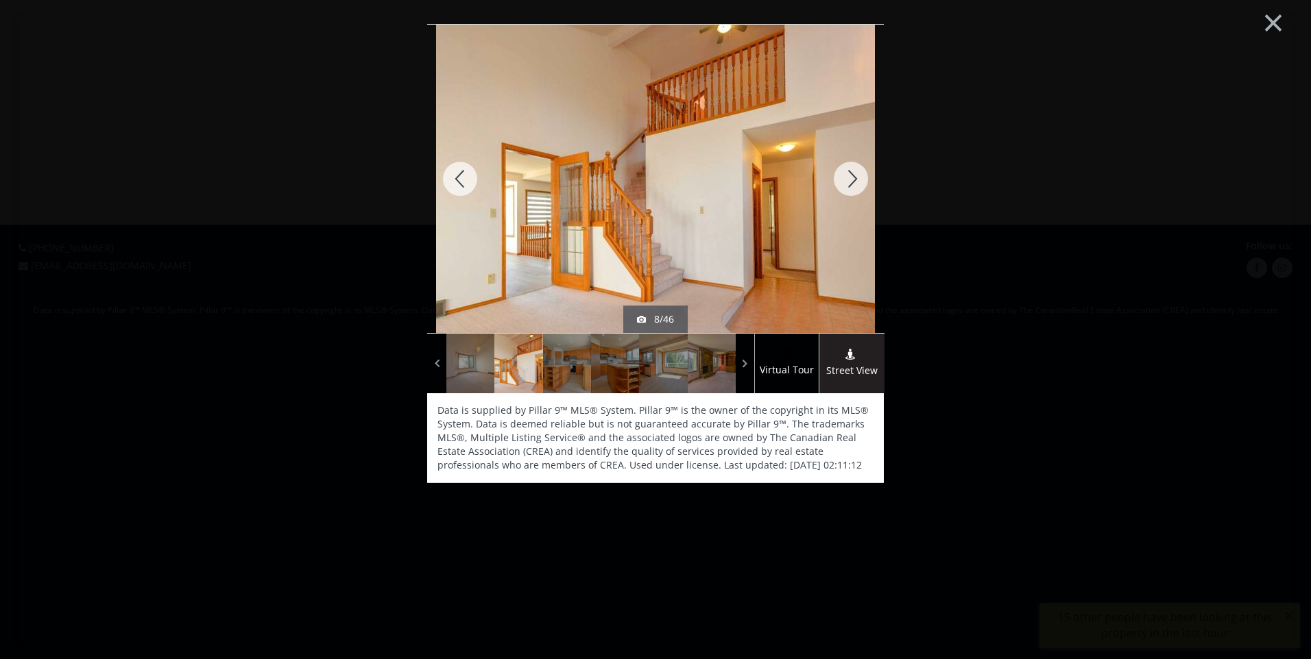
click at [853, 186] on div at bounding box center [851, 179] width 66 height 308
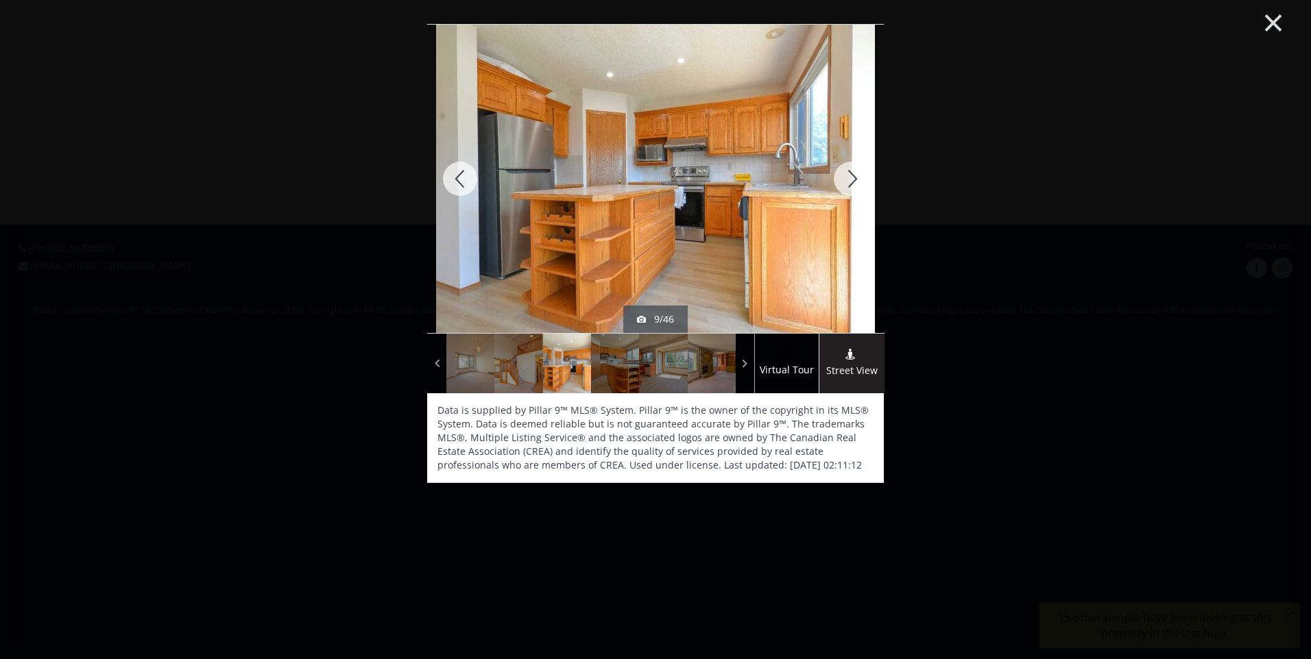
click at [1267, 30] on button "×" at bounding box center [1272, 21] width 75 height 56
